Goal: Transaction & Acquisition: Book appointment/travel/reservation

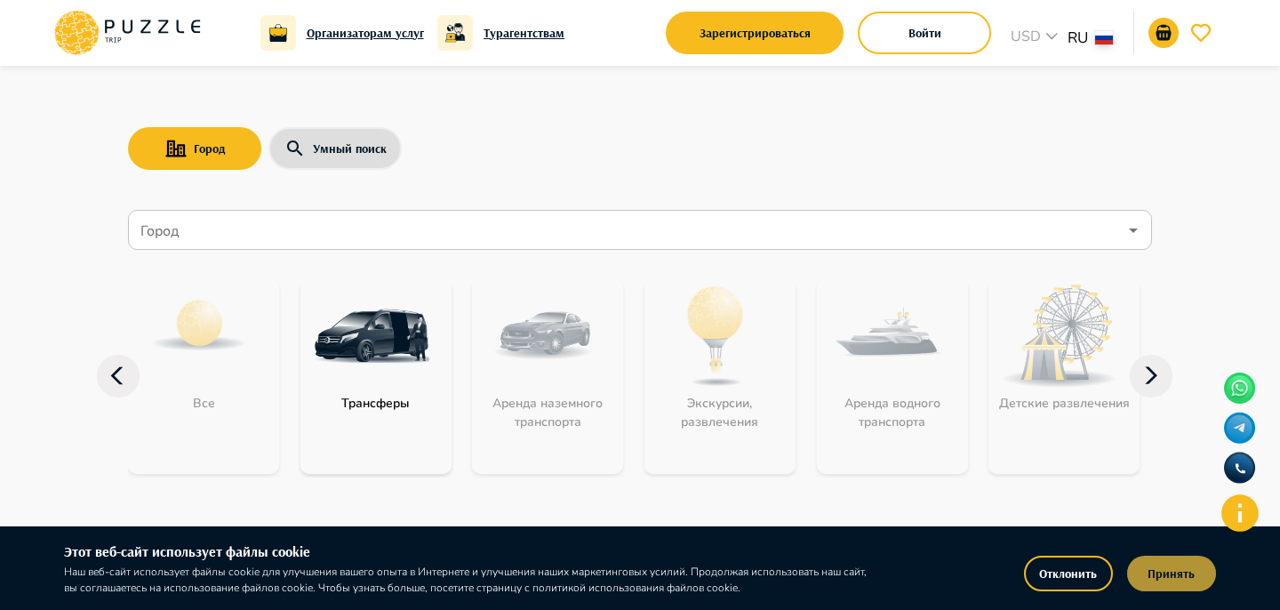
click at [1156, 581] on button "Принять" at bounding box center [1171, 574] width 89 height 36
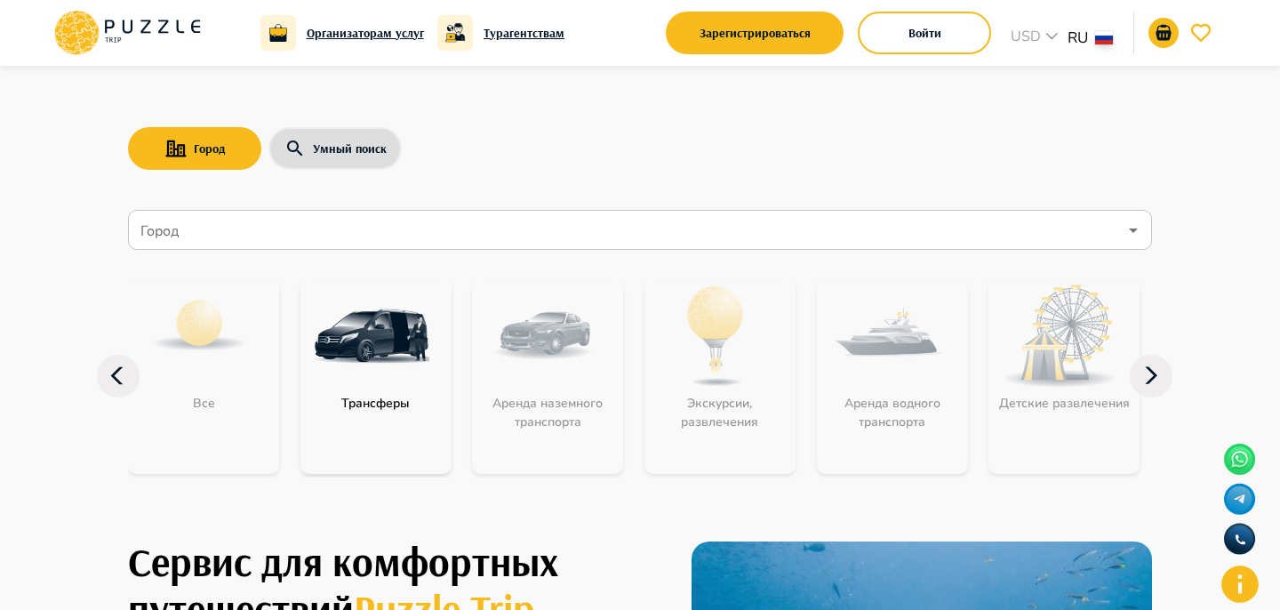
click at [250, 258] on div "Все Трансферы Аренда наземного транспорта Экскурсии, развлечения Аренда водного…" at bounding box center [640, 376] width 1024 height 238
click at [233, 238] on input "Город" at bounding box center [627, 230] width 981 height 34
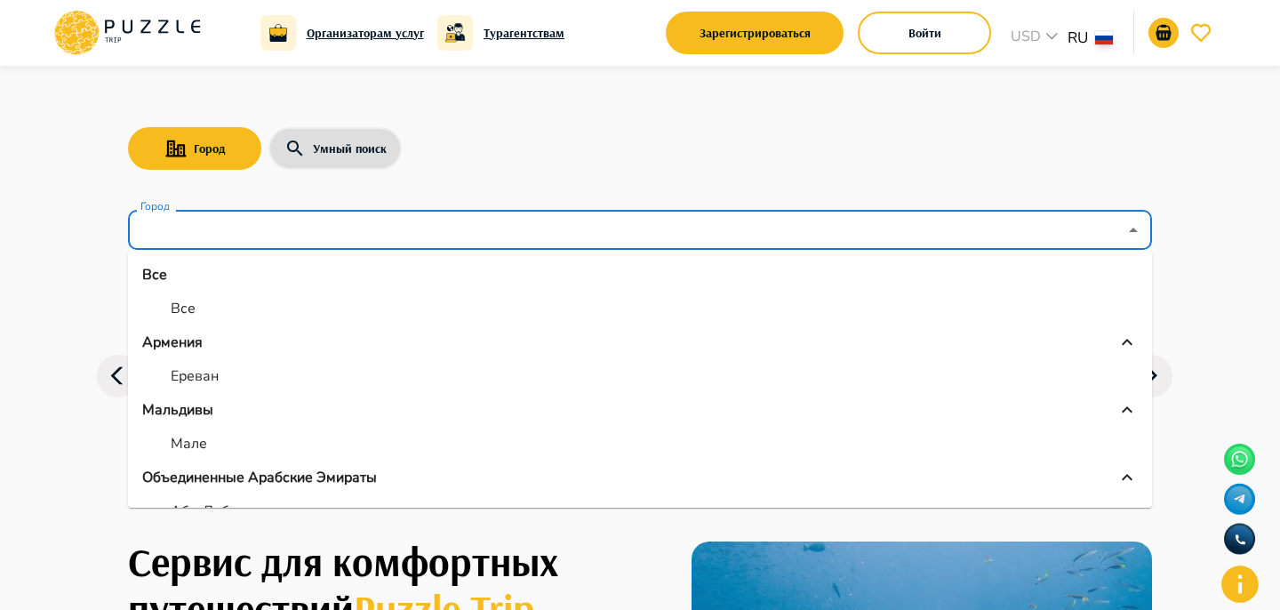
click at [205, 301] on li "Все" at bounding box center [640, 309] width 1024 height 32
type input "***"
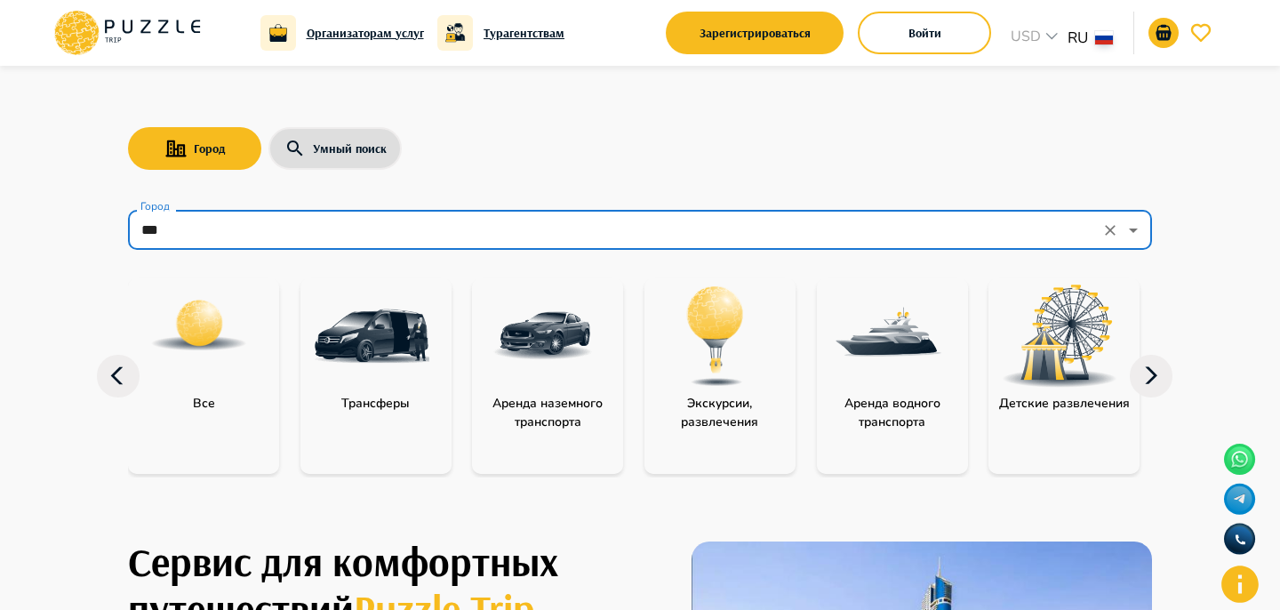
click at [248, 311] on img "category-all" at bounding box center [199, 326] width 100 height 100
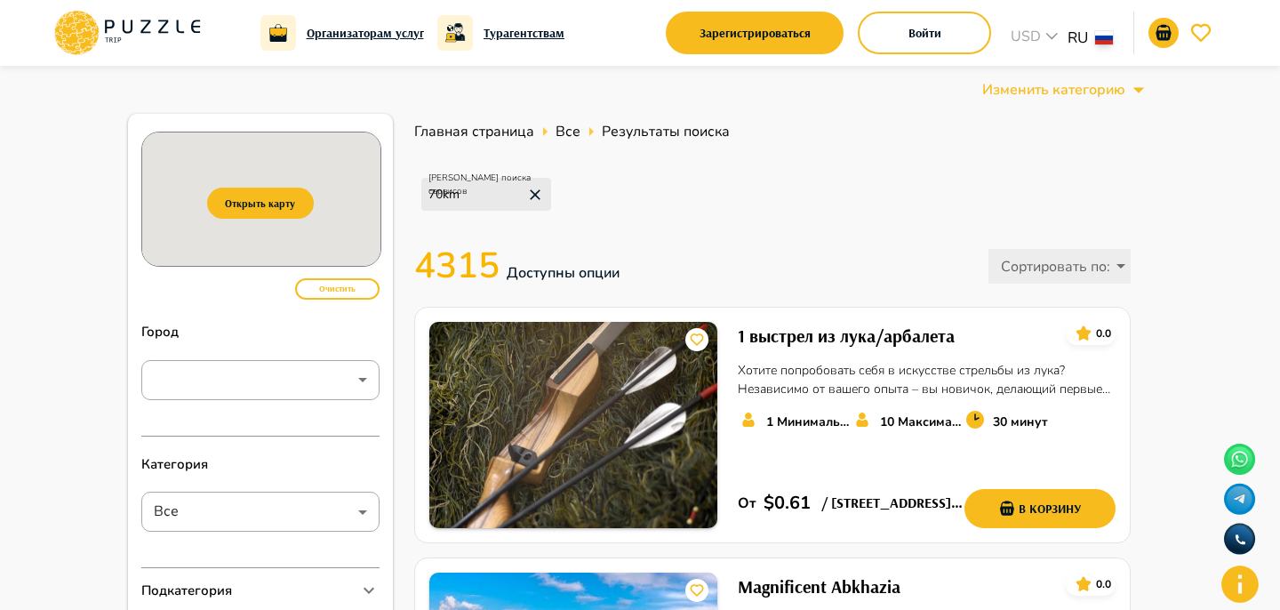
click at [97, 37] on icon at bounding box center [95, 38] width 8 height 12
